Goal: Transaction & Acquisition: Subscribe to service/newsletter

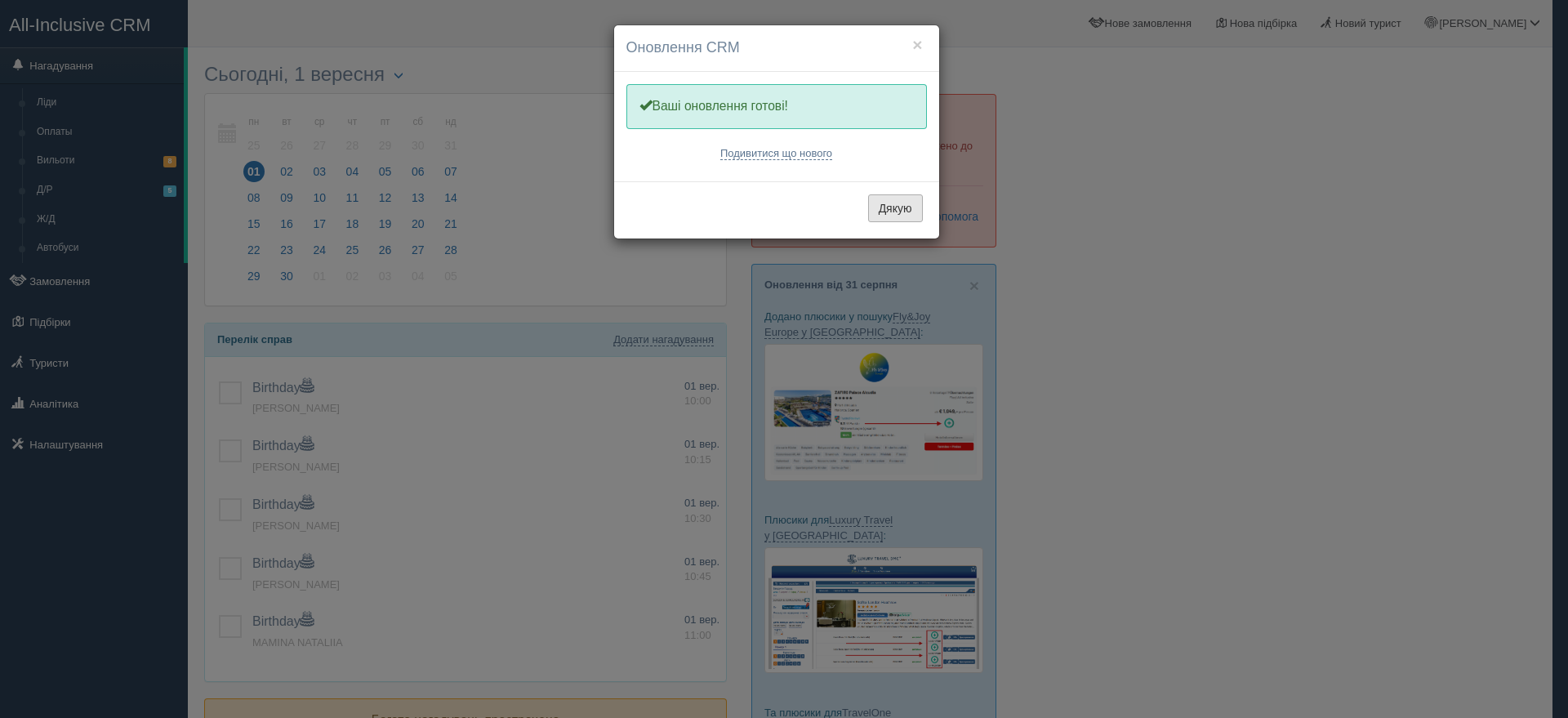
click at [891, 212] on button "Дякую" at bounding box center [896, 208] width 55 height 27
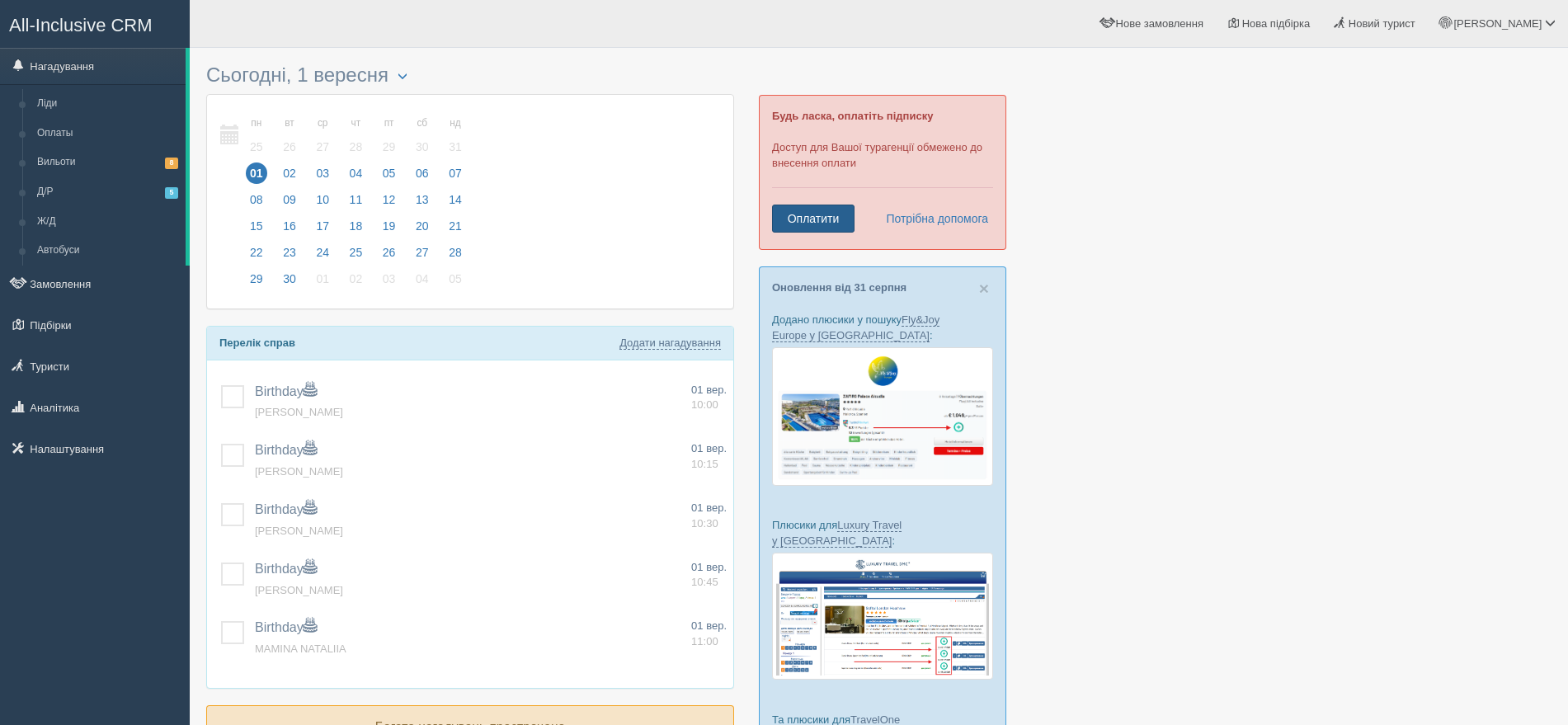
click at [816, 213] on link "Оплатити" at bounding box center [813, 218] width 82 height 28
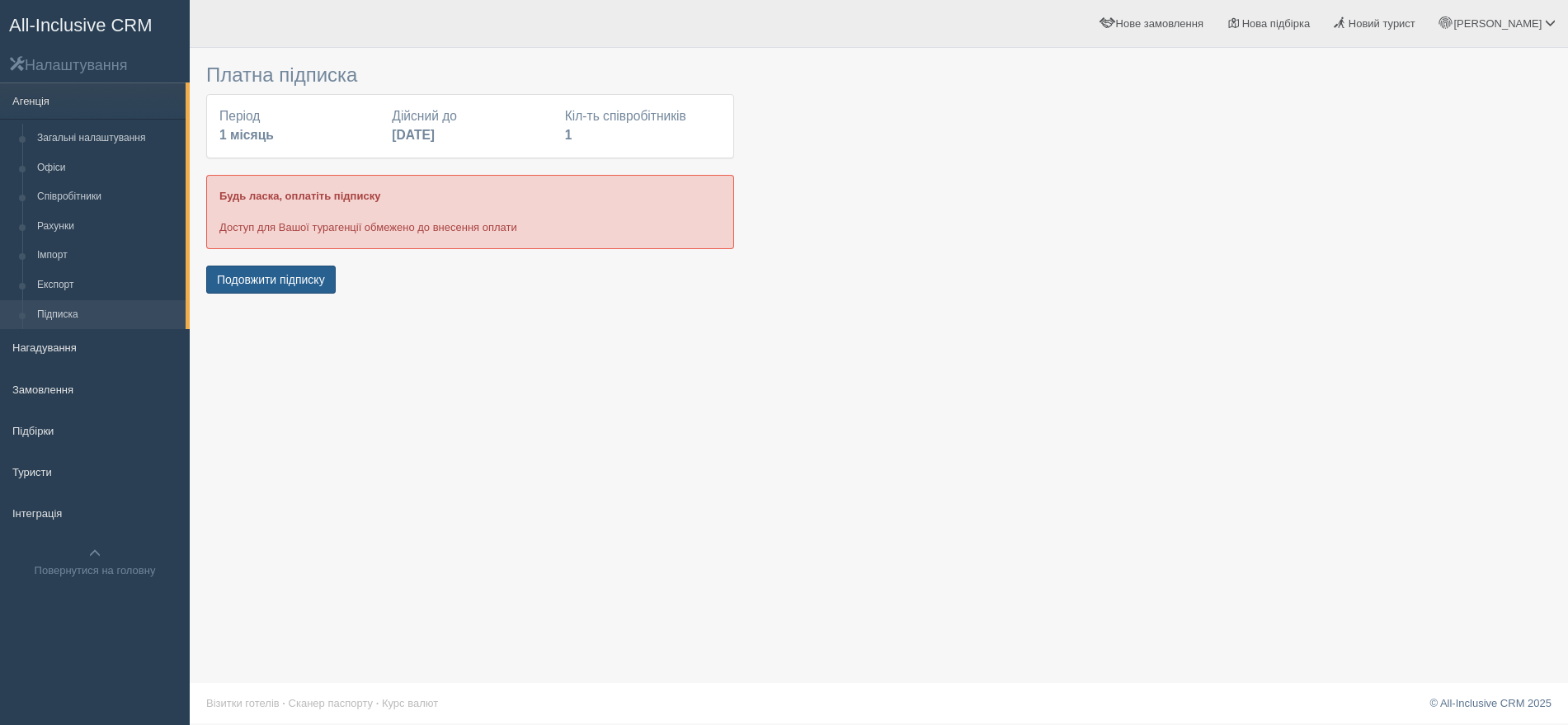
click at [243, 282] on button "Подовжити підписку" at bounding box center [271, 279] width 130 height 28
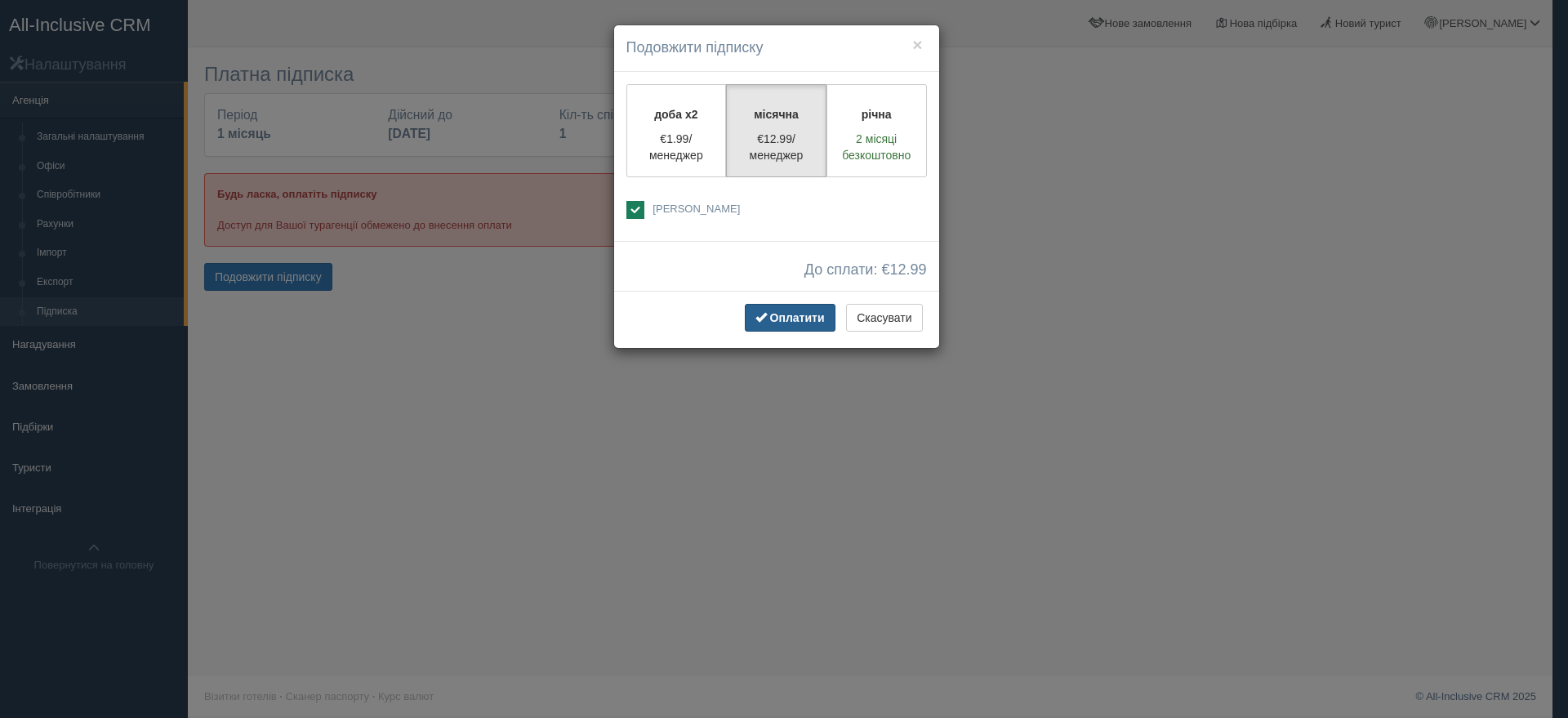
click at [793, 315] on span "Оплатити" at bounding box center [797, 318] width 55 height 13
